Goal: Task Accomplishment & Management: Complete application form

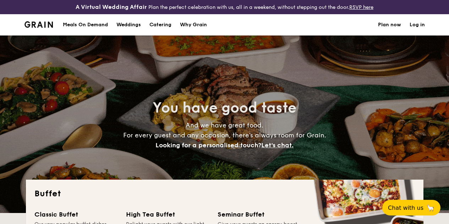
select select
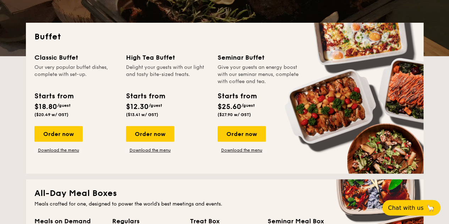
scroll to position [158, 0]
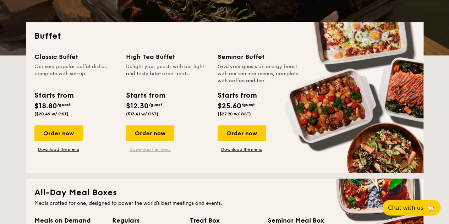
click at [163, 152] on link "Download the menu" at bounding box center [150, 150] width 48 height 6
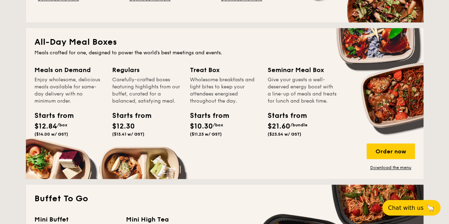
scroll to position [308, 0]
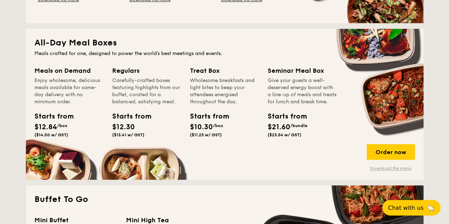
click at [403, 171] on link "Download the menu" at bounding box center [391, 169] width 48 height 6
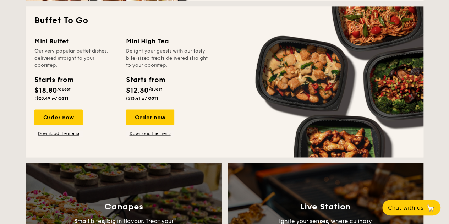
scroll to position [487, 0]
click at [156, 136] on link "Download the menu" at bounding box center [150, 134] width 48 height 6
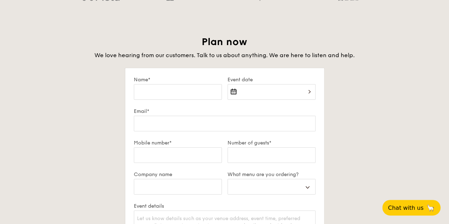
scroll to position [1271, 0]
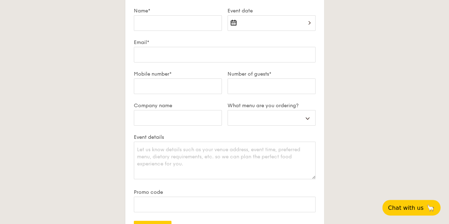
click at [253, 31] on div at bounding box center [272, 27] width 88 height 24
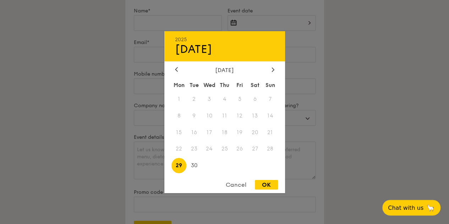
click at [274, 74] on div "[DATE] Mon Tue Wed Thu Fri Sat Sun 1 2 3 4 5 6 7 8 9 10 11 12 13 14 15 16 17 18…" at bounding box center [225, 120] width 121 height 108
click at [274, 72] on div at bounding box center [273, 69] width 6 height 7
click at [241, 129] on span "17" at bounding box center [239, 132] width 15 height 15
click at [261, 187] on div "OK" at bounding box center [266, 185] width 23 height 10
type input "[DATE]"
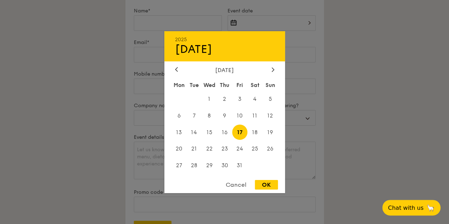
select select
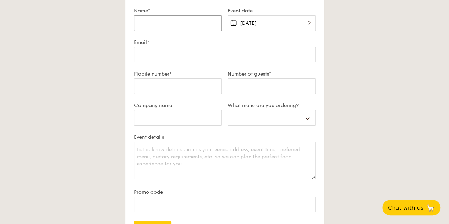
click at [171, 26] on input "Name*" at bounding box center [178, 23] width 88 height 16
type input "C"
select select
type input "Ca"
select select
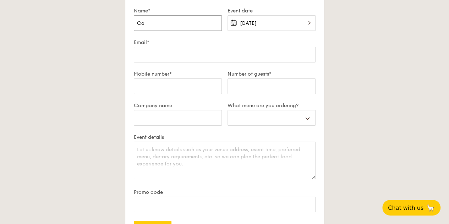
type input "Car"
select select
type input "Carm"
select select
type input "Carme"
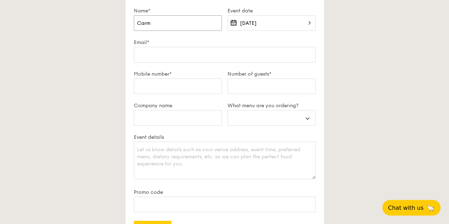
select select
type input "[PERSON_NAME]"
select select
type input "[PERSON_NAME]"
click at [174, 55] on input "Email*" at bounding box center [225, 55] width 182 height 16
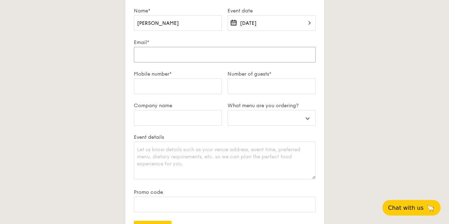
type input "c"
select select
type input "ch"
select select
type input "cho"
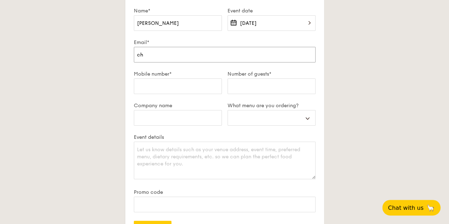
select select
type input "cho-"
select select
type input "cho-e"
select select
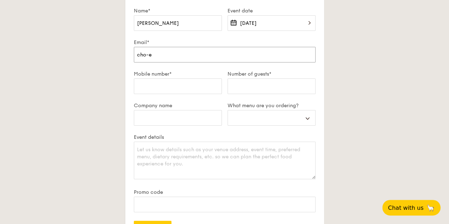
type input "cho-ex"
select select
type input "cho-ext"
select select
type input "cho-ext@"
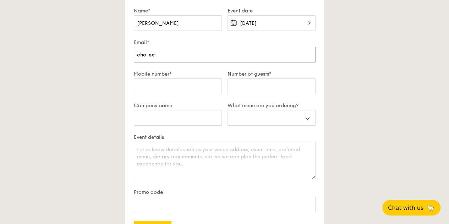
select select
type input "cho-ext@m"
select select
type input "cho-ext@mo"
select select
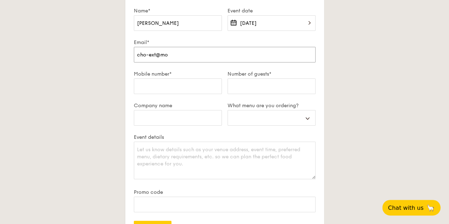
type input "cho-ext@mot"
select select
type input "cho-ext@[PERSON_NAME]"
select select
type input "cho-ext@mot"
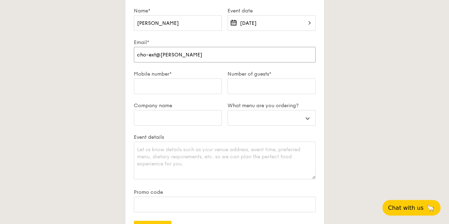
select select
type input "cho-ext@mo"
select select
type input "cho-ext@moe"
select select
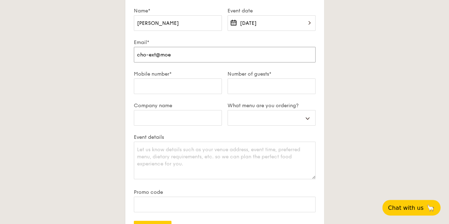
type input "cho-ext@moet"
select select
type input "cho-ext@moeth"
select select
type input "cho-ext@moethe"
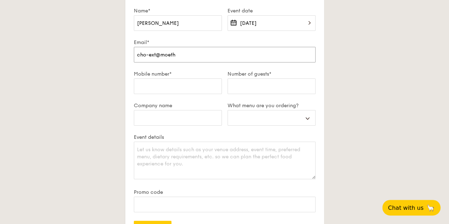
select select
type input "cho-ext@moethen"
select select
type input "cho-ext@moethen"
click at [156, 93] on input "Mobile number*" at bounding box center [178, 87] width 88 height 16
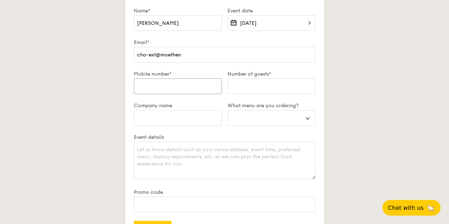
type input "+"
select select
type input "+8"
select select
type input "+85"
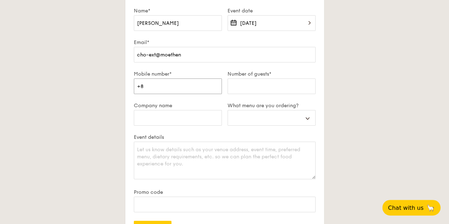
select select
type input "+852"
select select
type input "+8529"
select select
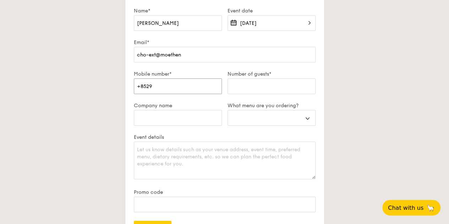
type input "+85291"
select select
type input "+852910"
select select
type input "+8529101"
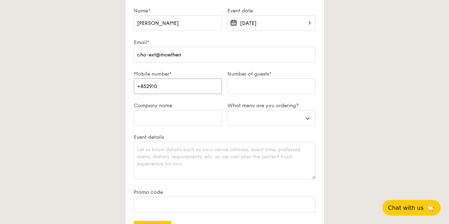
select select
type input "+85291015"
select select
type input "[PHONE_NUMBER]"
select select
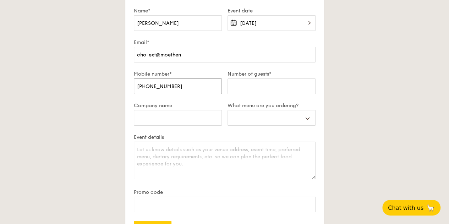
type input "[PHONE_NUMBER]"
select select
type input "[PHONE_NUMBER]"
select select
type input "[PHONE_NUMBER]"
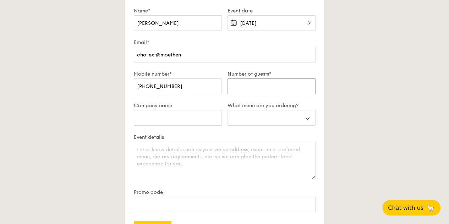
click at [254, 88] on input "Number of guests*" at bounding box center [272, 87] width 88 height 16
type input "2"
select select
type input "21"
select select
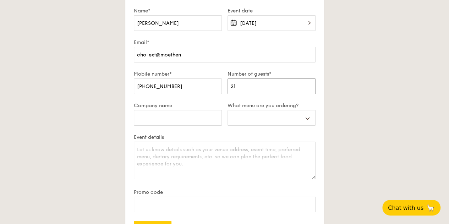
type input "21"
click at [192, 126] on input "Company name" at bounding box center [178, 118] width 88 height 16
type input "M"
select select
type input "MO"
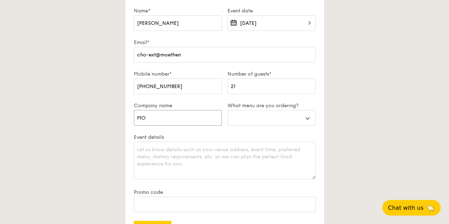
select select
type input "MOe"
select select
type input "MOey"
select select
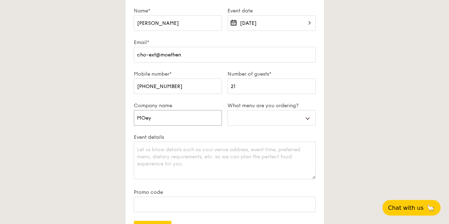
type input "MOe"
select select
type input "MO"
select select
type input "M"
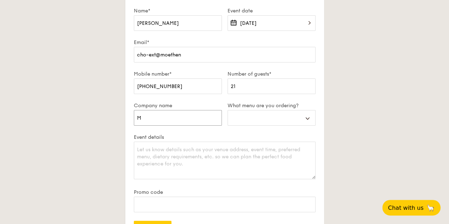
select select
type input "Mo"
select select
type input "Moe"
select select
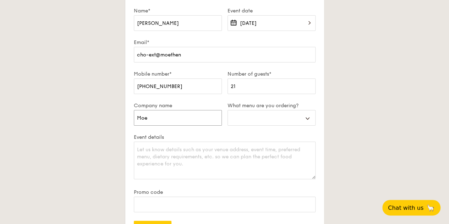
type input "Moet"
select select
type input "Moet"
select select
type input "Moet H"
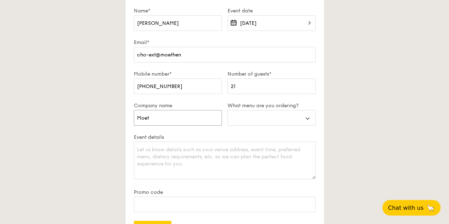
select select
type input "Moet He"
select select
type input "Moet Hen"
select select
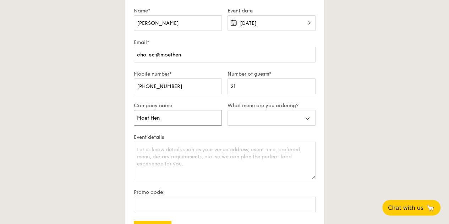
type input "Moet [PERSON_NAME]"
select select
type input "Moet [PERSON_NAME]"
select select
type input "Moet [PERSON_NAME]"
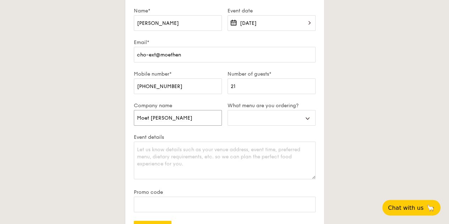
select select
type input "Moet [PERSON_NAME]"
select select
type input "Moet [PERSON_NAME]"
select select
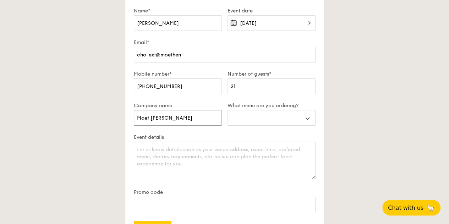
type input "Moet [PERSON_NAME]"
click at [249, 119] on select "Buffet Mini Buffet High Tea Canapés Meal Boxes Wedding" at bounding box center [272, 118] width 88 height 16
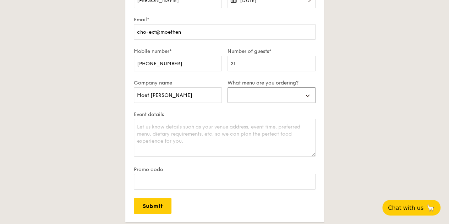
scroll to position [1293, 0]
click at [270, 103] on select "Buffet Mini Buffet High Tea Canapés Meal Boxes Wedding" at bounding box center [272, 95] width 88 height 16
select select "highTea"
click at [228, 93] on select "Buffet Mini Buffet High Tea Canapés Meal Boxes Wedding" at bounding box center [272, 95] width 88 height 16
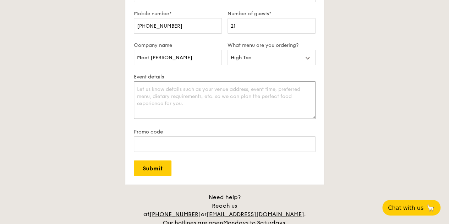
click at [187, 96] on textarea "Event details" at bounding box center [225, 100] width 182 height 38
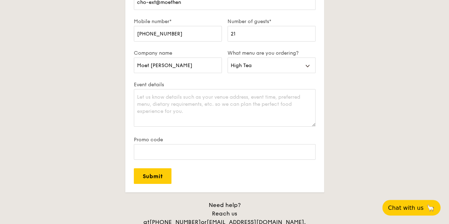
scroll to position [1321, 0]
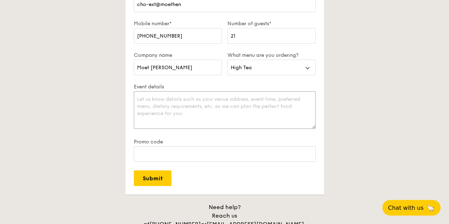
click at [173, 117] on textarea "Event details" at bounding box center [225, 110] width 182 height 38
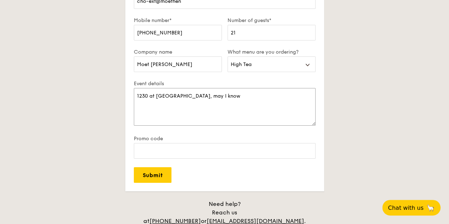
scroll to position [1324, 0]
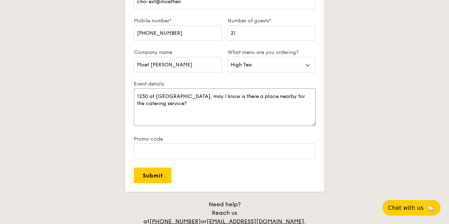
click at [136, 100] on textarea "1230 at [GEOGRAPHIC_DATA], may I know is there a place nearby for the catering …" at bounding box center [225, 107] width 182 height 38
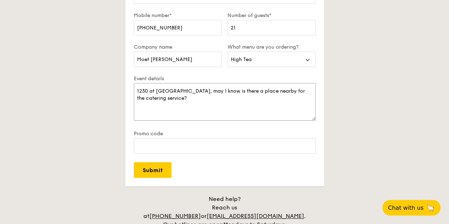
scroll to position [1330, 0]
type textarea "1230 at [GEOGRAPHIC_DATA], may I know is there a place nearby for the catering …"
click at [158, 174] on input "Submit" at bounding box center [153, 170] width 38 height 16
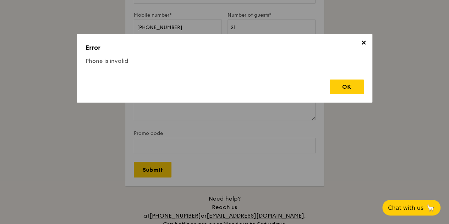
click at [365, 41] on span "✕" at bounding box center [364, 44] width 10 height 10
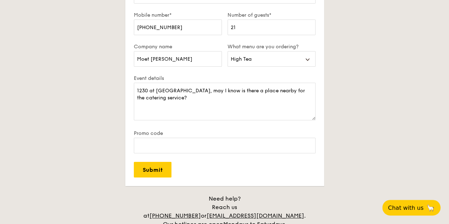
scroll to position [1321, 0]
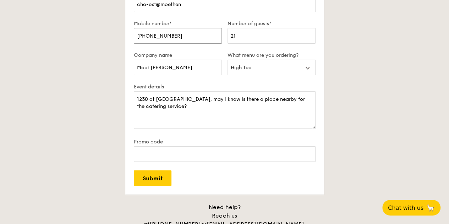
click at [140, 40] on input "[PHONE_NUMBER]" at bounding box center [178, 36] width 88 height 16
click at [157, 186] on input "Submit" at bounding box center [153, 179] width 38 height 16
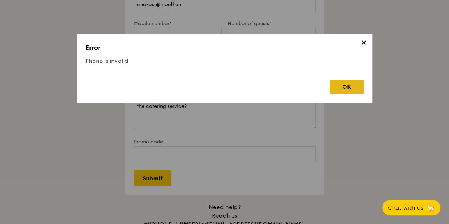
click at [345, 85] on div "OK" at bounding box center [347, 87] width 34 height 15
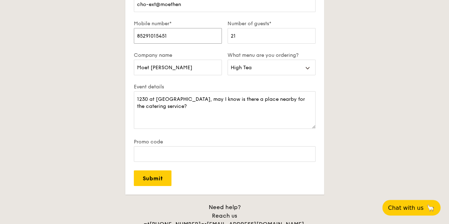
click at [145, 41] on input "85291015451" at bounding box center [178, 36] width 88 height 16
type input "91015451"
click at [163, 180] on input "Submit" at bounding box center [153, 179] width 38 height 16
select select
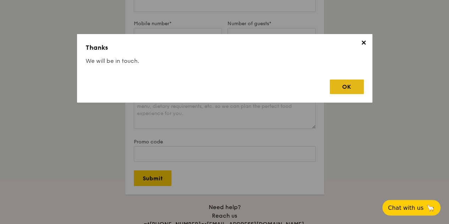
click at [342, 92] on div "OK" at bounding box center [347, 87] width 34 height 15
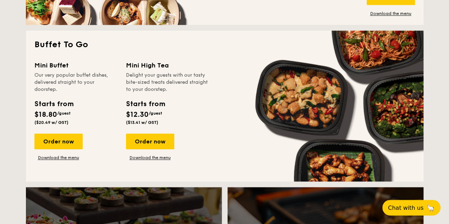
scroll to position [462, 0]
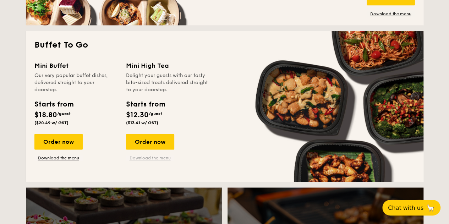
click at [141, 161] on link "Download the menu" at bounding box center [150, 158] width 48 height 6
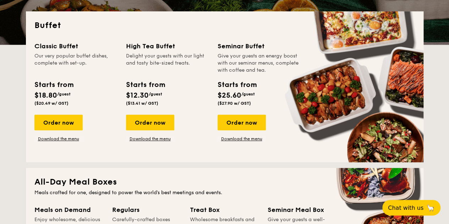
scroll to position [169, 0]
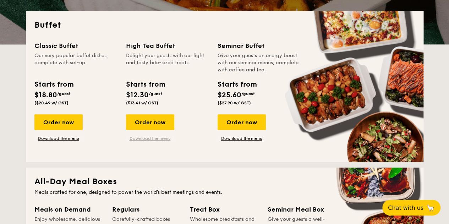
click at [158, 141] on link "Download the menu" at bounding box center [150, 139] width 48 height 6
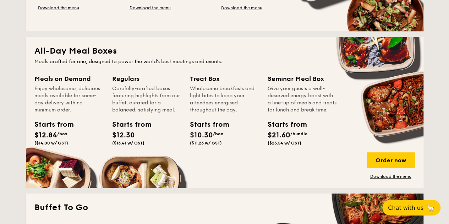
scroll to position [0, 0]
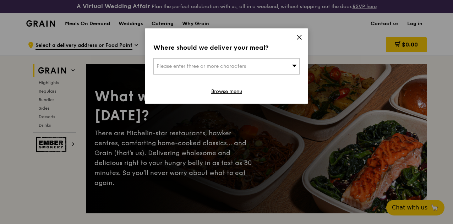
click at [297, 38] on icon at bounding box center [299, 37] width 6 height 6
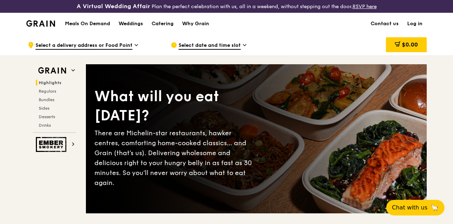
click at [137, 46] on icon at bounding box center [136, 44] width 3 height 1
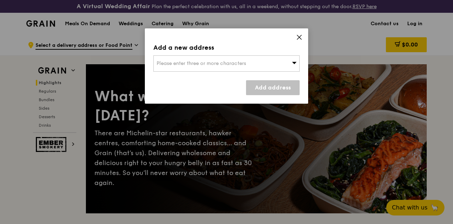
click at [217, 69] on div "Please enter three or more characters" at bounding box center [226, 63] width 146 height 16
type input "fun empire"
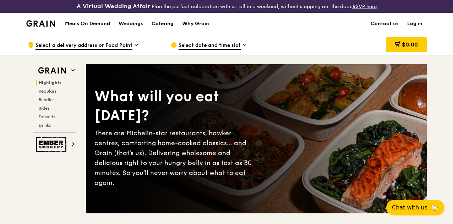
click at [163, 30] on div "Catering" at bounding box center [163, 23] width 22 height 21
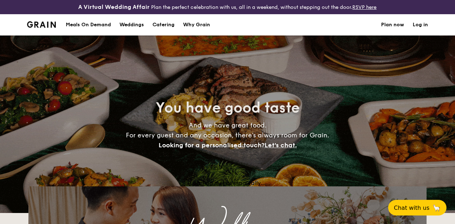
select select
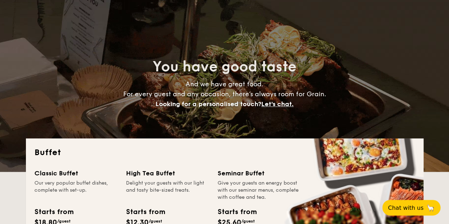
scroll to position [65, 0]
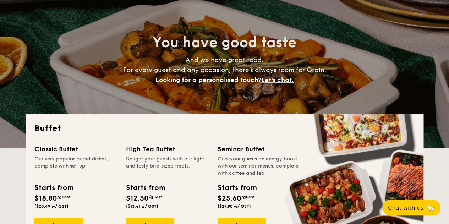
click at [276, 84] on span "Let's chat." at bounding box center [278, 80] width 32 height 8
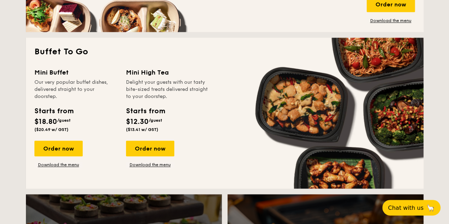
scroll to position [455, 0]
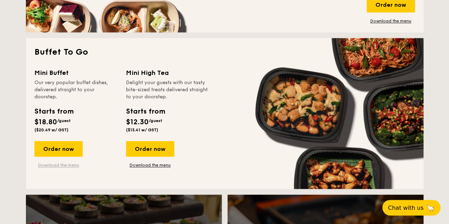
click at [67, 168] on link "Download the menu" at bounding box center [58, 165] width 48 height 6
